Goal: Task Accomplishment & Management: Use online tool/utility

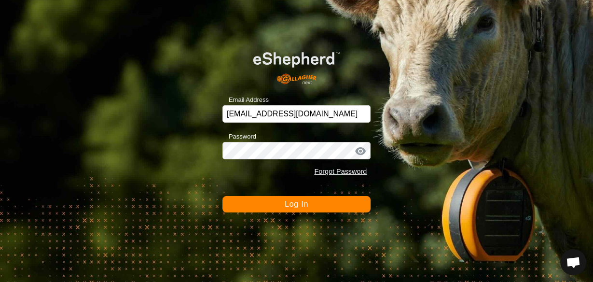
click at [292, 205] on span "Log In" at bounding box center [297, 204] width 24 height 8
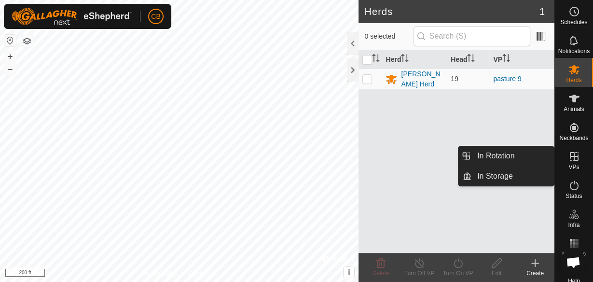
click at [570, 155] on icon at bounding box center [574, 156] width 12 height 12
click at [522, 155] on link "In Rotation" at bounding box center [512, 155] width 82 height 19
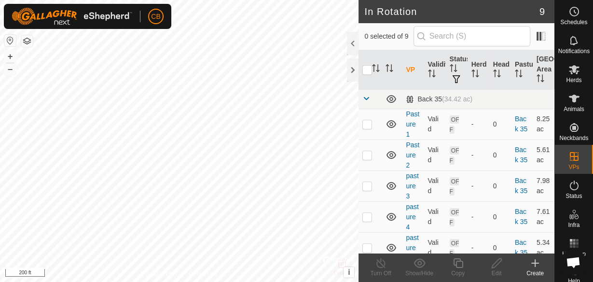
click at [535, 268] on icon at bounding box center [535, 263] width 12 height 12
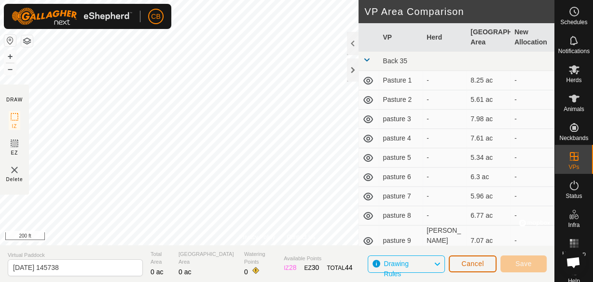
click at [478, 263] on span "Cancel" at bounding box center [472, 263] width 23 height 8
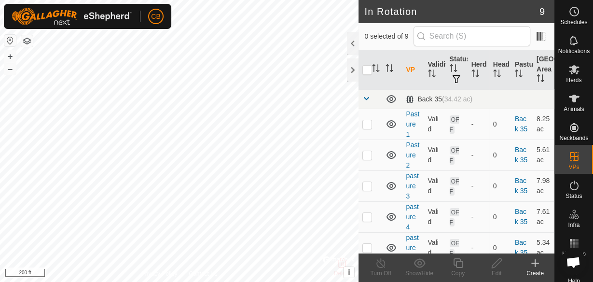
click at [535, 264] on icon at bounding box center [535, 262] width 0 height 7
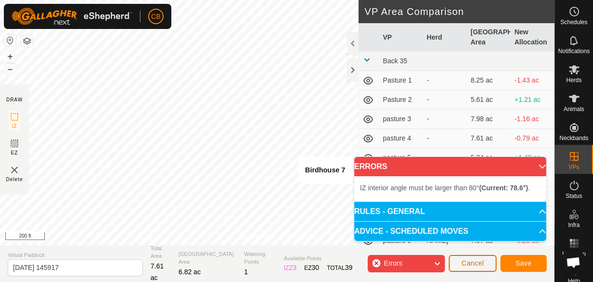
click at [474, 264] on span "Cancel" at bounding box center [472, 263] width 23 height 8
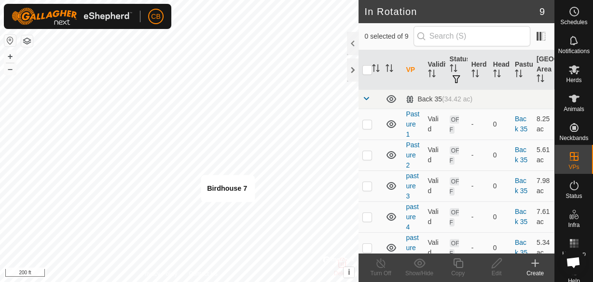
click at [537, 260] on icon at bounding box center [535, 263] width 12 height 12
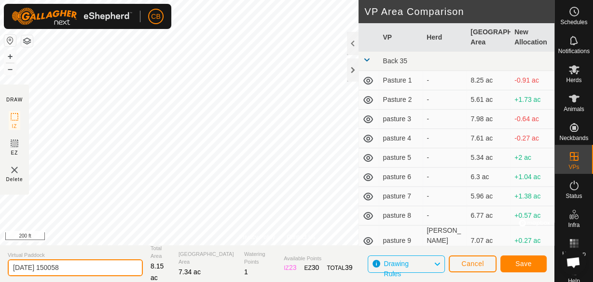
click at [96, 266] on input "[DATE] 150058" at bounding box center [75, 267] width 135 height 17
type input "2"
type input "pasture 10"
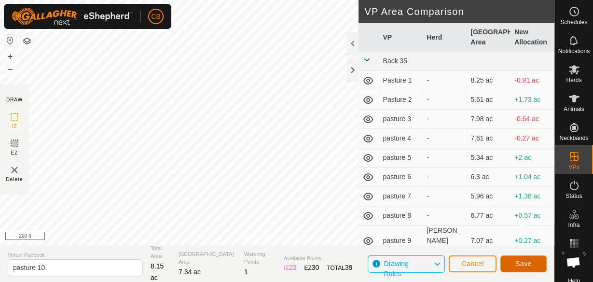
click at [529, 260] on span "Save" at bounding box center [523, 263] width 16 height 8
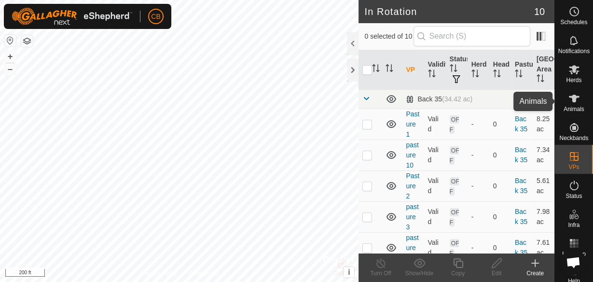
click at [571, 102] on icon at bounding box center [574, 99] width 12 height 12
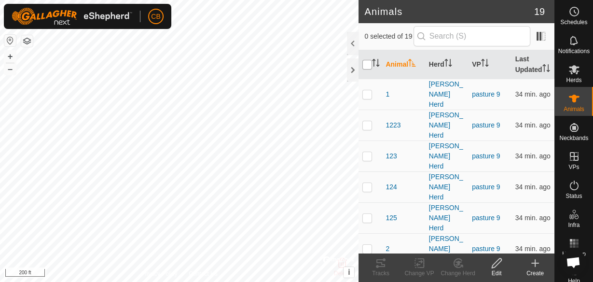
click at [367, 68] on input "checkbox" at bounding box center [367, 65] width 10 height 10
checkbox input "true"
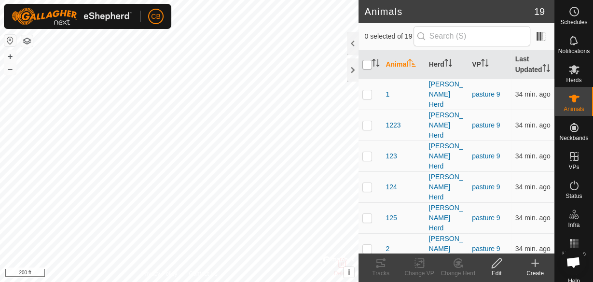
checkbox input "true"
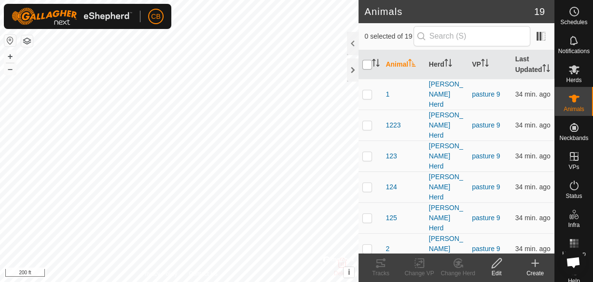
checkbox input "true"
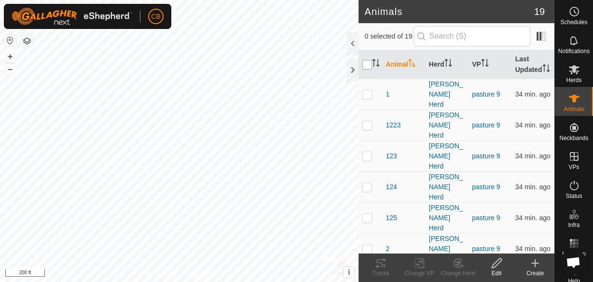
checkbox input "true"
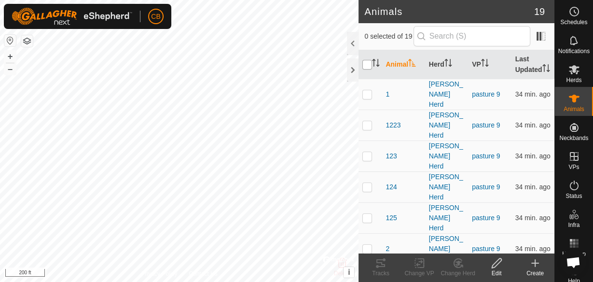
checkbox input "true"
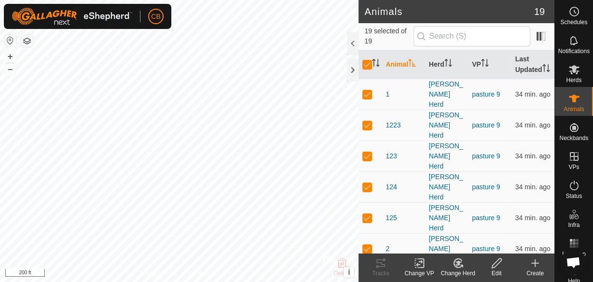
click at [419, 267] on icon at bounding box center [421, 262] width 4 height 9
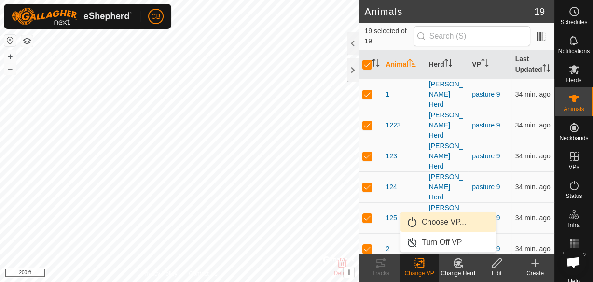
click at [432, 218] on link "Choose VP..." at bounding box center [447, 221] width 95 height 19
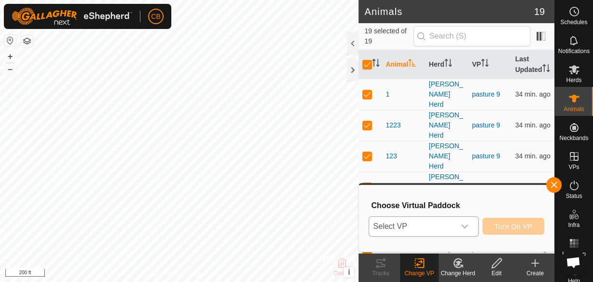
click at [465, 226] on icon "dropdown trigger" at bounding box center [465, 226] width 8 height 8
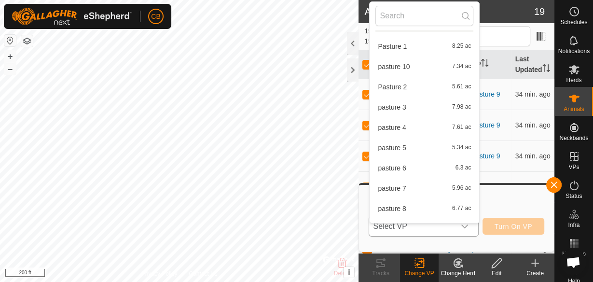
scroll to position [31, 0]
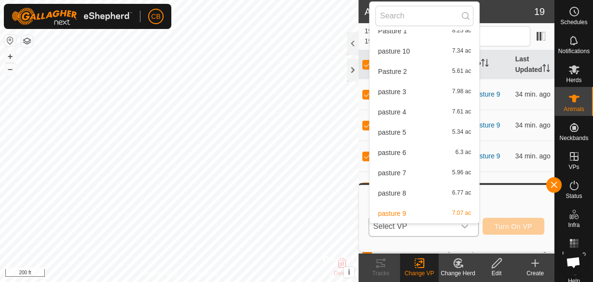
click at [391, 50] on li "pasture 10 7.34 ac" at bounding box center [423, 50] width 109 height 19
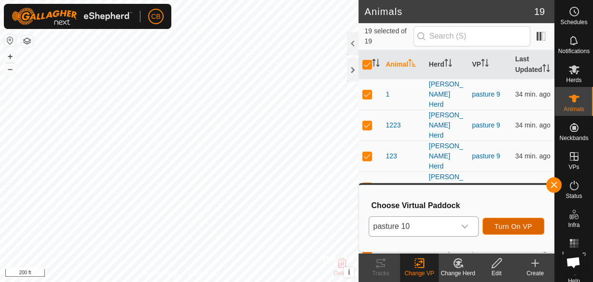
click at [512, 224] on span "Turn On VP" at bounding box center [513, 226] width 38 height 8
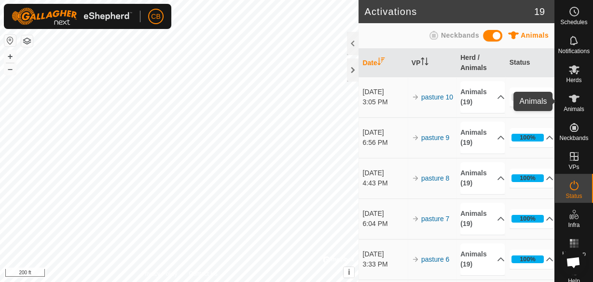
click at [573, 100] on icon at bounding box center [574, 99] width 12 height 12
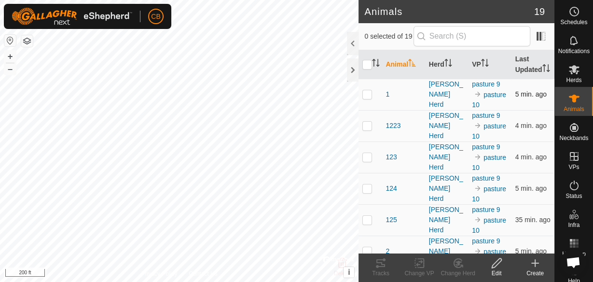
click at [368, 98] on p-checkbox at bounding box center [367, 94] width 10 height 8
checkbox input "true"
click at [383, 262] on icon at bounding box center [381, 263] width 12 height 12
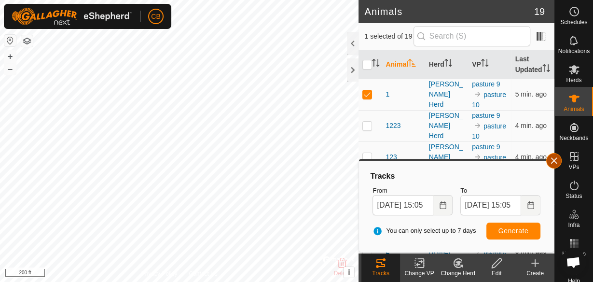
click at [555, 160] on button "button" at bounding box center [553, 160] width 15 height 15
